Goal: Use online tool/utility: Utilize a website feature to perform a specific function

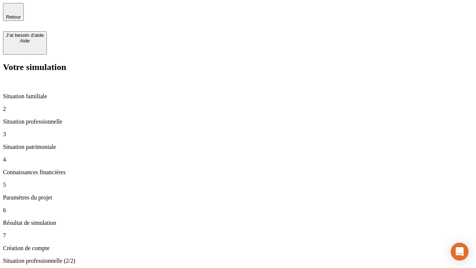
type input "30 000"
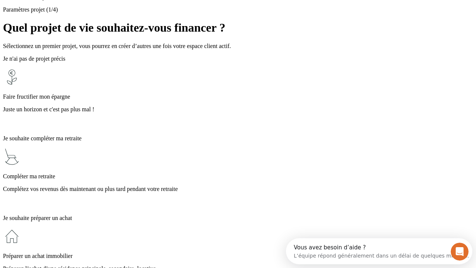
scroll to position [7, 0]
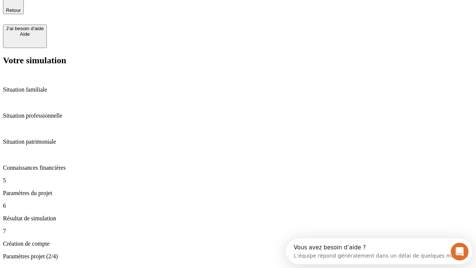
type input "65"
type input "5 000"
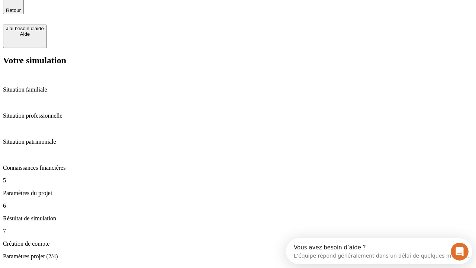
type input "640"
